Goal: Navigation & Orientation: Find specific page/section

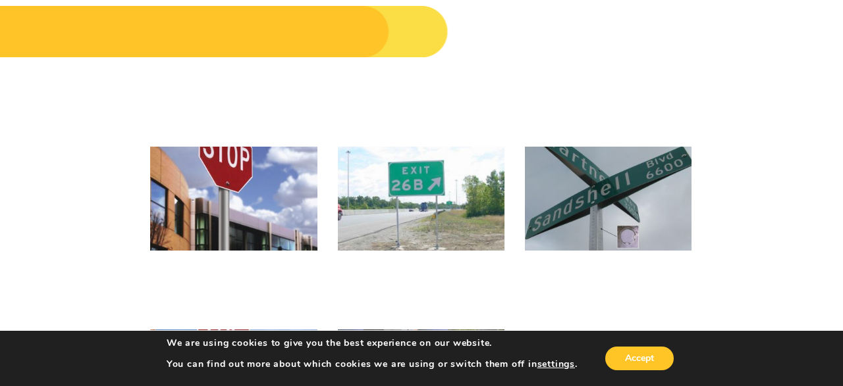
scroll to position [342, 0]
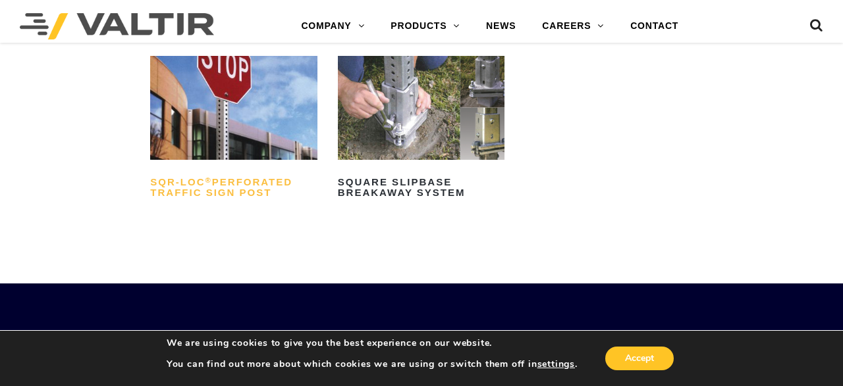
click at [242, 189] on h2 "SQR-LOC ® Perforated Traffic Sign Post" at bounding box center [233, 188] width 167 height 32
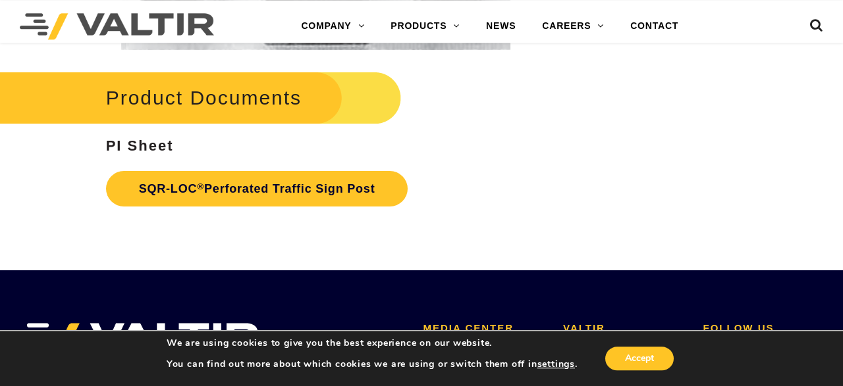
scroll to position [2397, 0]
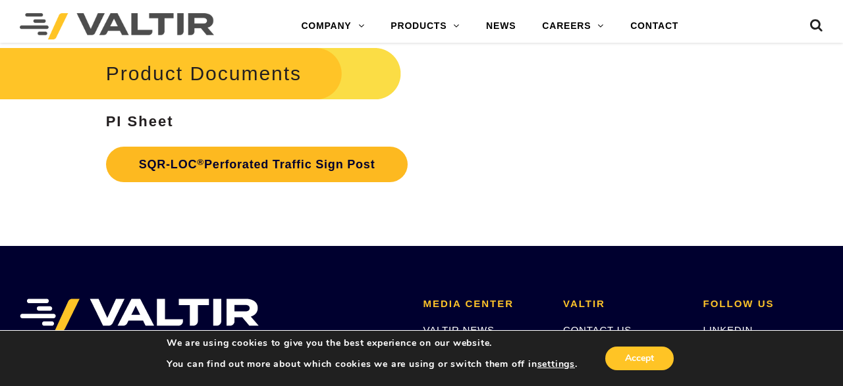
click at [277, 165] on link "SQR-LOC ® Perforated Traffic Sign Post" at bounding box center [257, 165] width 302 height 36
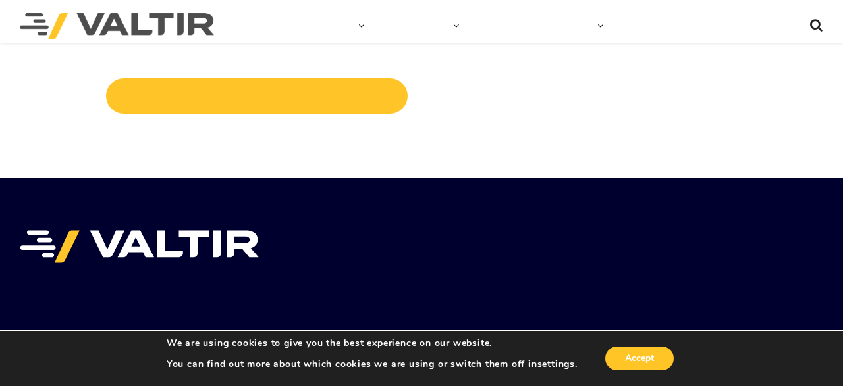
scroll to position [2397, 0]
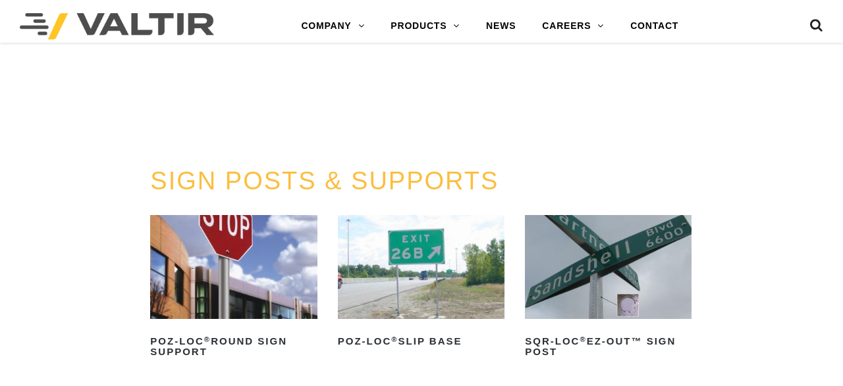
scroll to position [342, 0]
